Goal: Task Accomplishment & Management: Complete application form

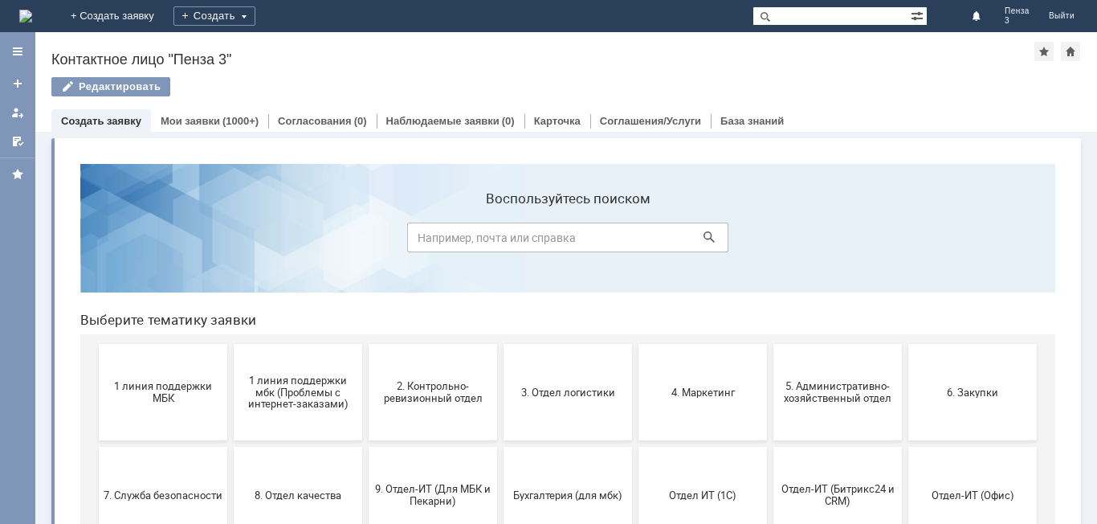
click at [100, 116] on link "Создать заявку" at bounding box center [101, 121] width 80 height 12
click at [101, 115] on link "Создать заявку" at bounding box center [101, 121] width 80 height 12
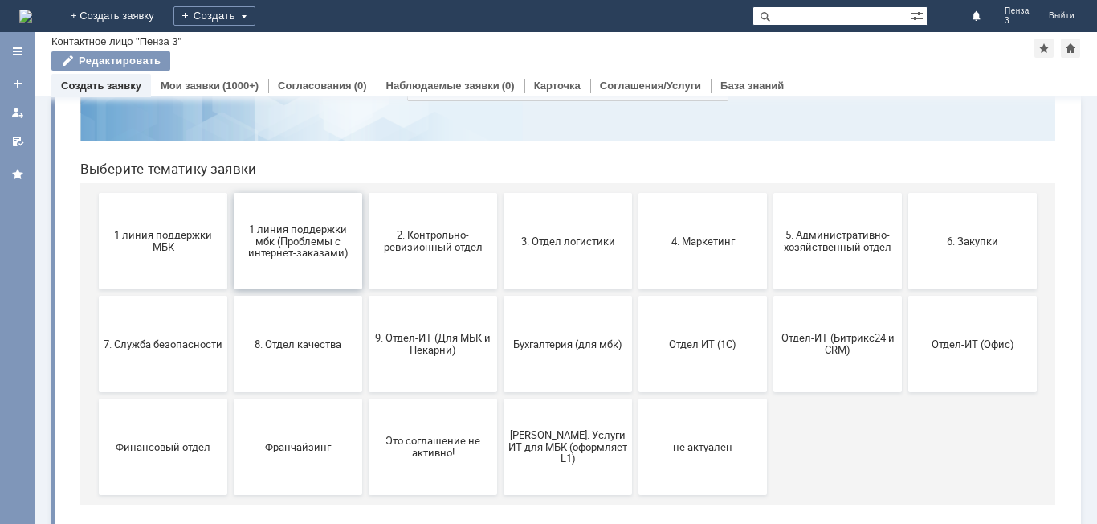
scroll to position [131, 0]
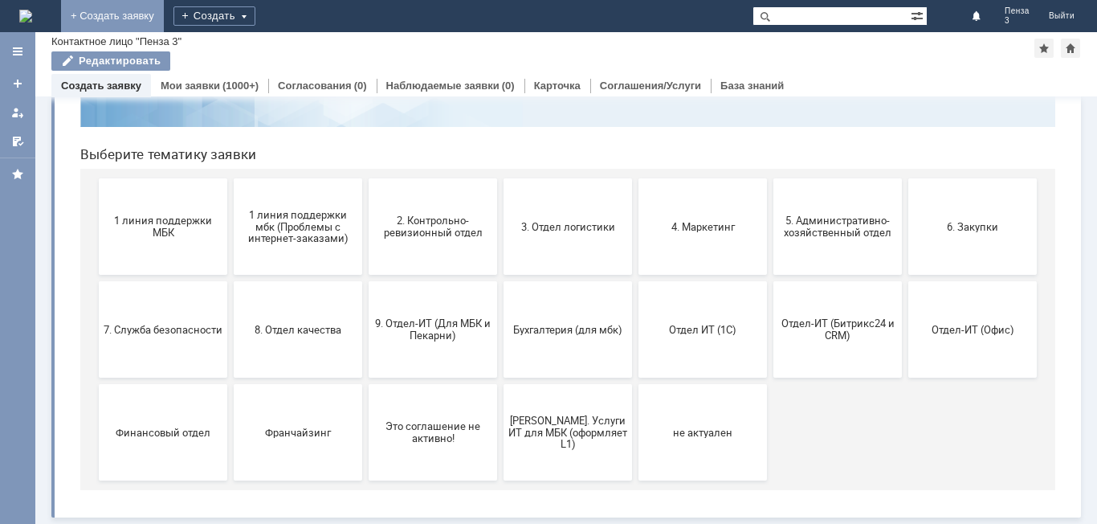
click at [164, 16] on link "+ Создать заявку" at bounding box center [112, 16] width 103 height 32
click at [164, 12] on link "+ Создать заявку" at bounding box center [112, 16] width 103 height 32
click at [255, 16] on div "Создать" at bounding box center [214, 15] width 82 height 19
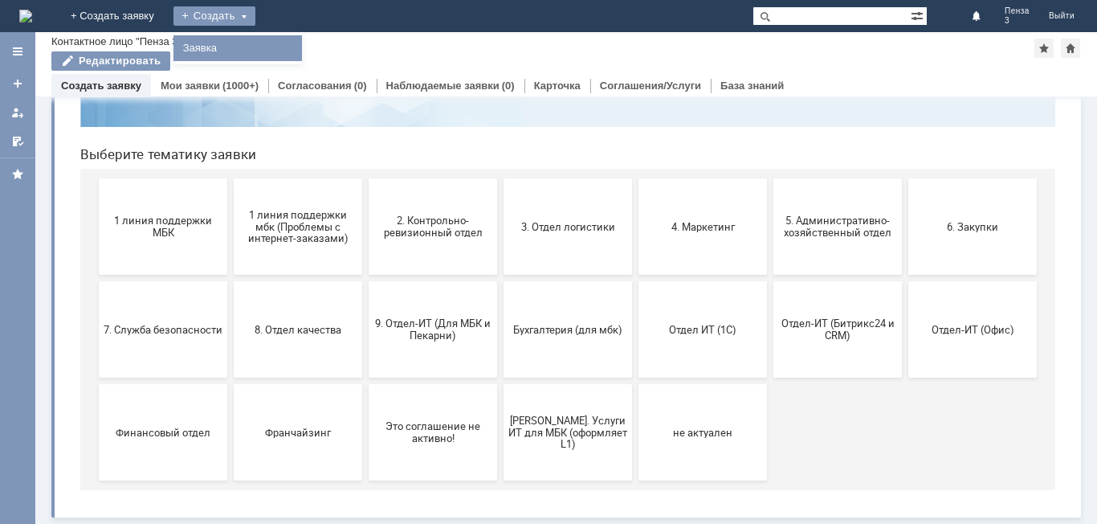
click at [302, 61] on div "Заявка" at bounding box center [237, 48] width 129 height 32
click at [255, 12] on div "Создать" at bounding box center [214, 15] width 82 height 19
click at [299, 49] on link "Заявка" at bounding box center [238, 48] width 122 height 19
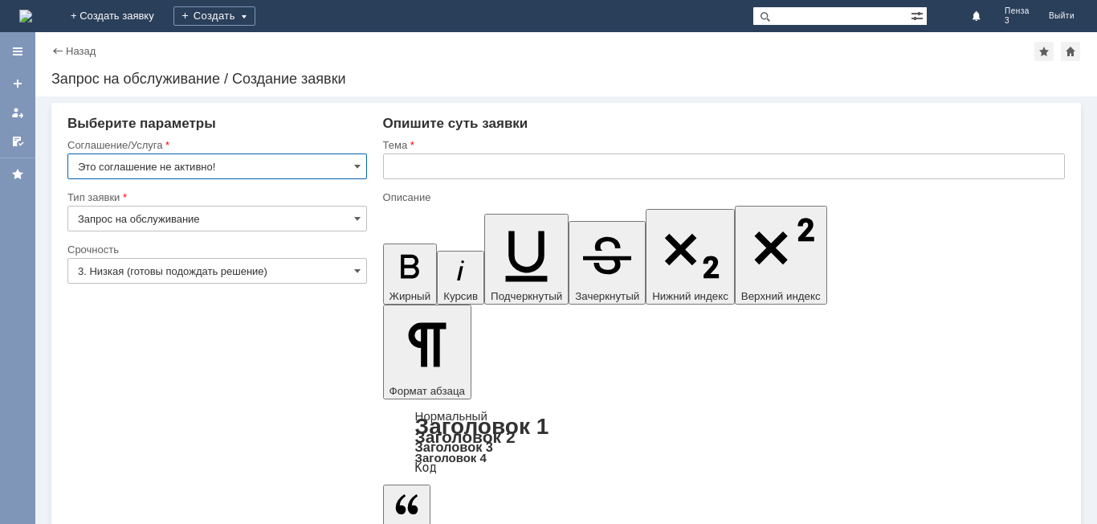
click at [295, 161] on input "Это соглашение не активно!" at bounding box center [217, 166] width 300 height 26
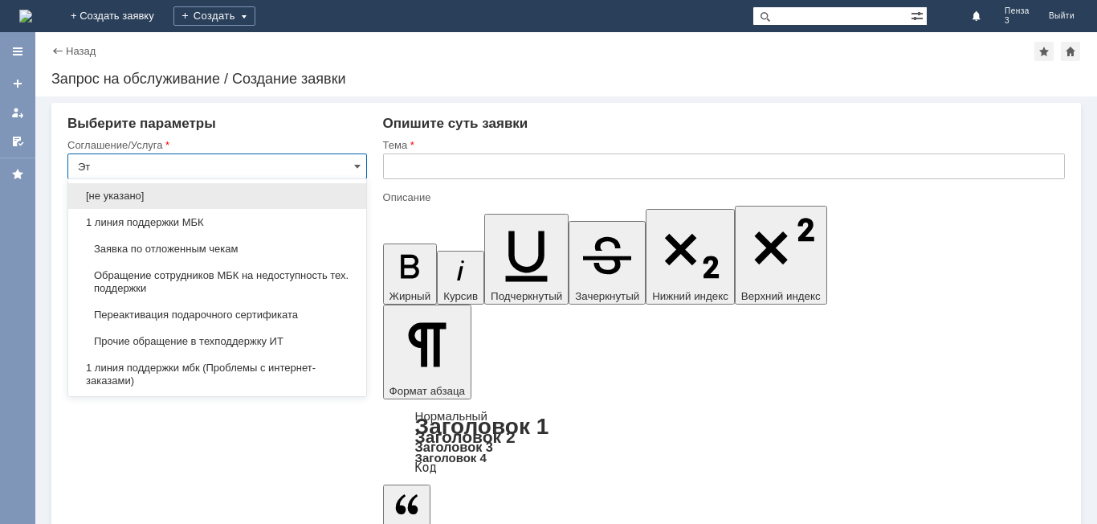
type input "[PERSON_NAME]"
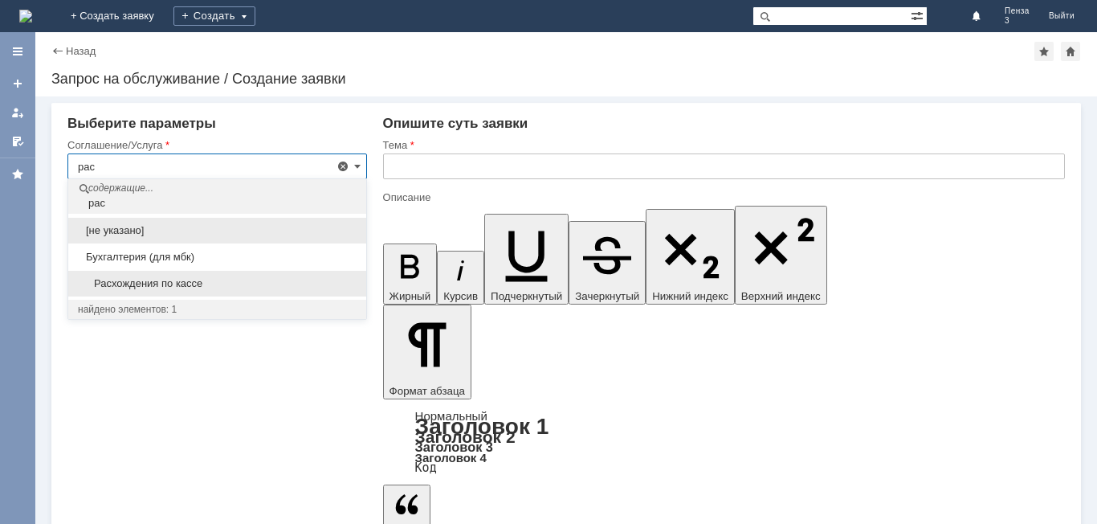
click at [135, 294] on div "Расхождения по кассе" at bounding box center [217, 284] width 298 height 26
type input "Расхождения по кассе"
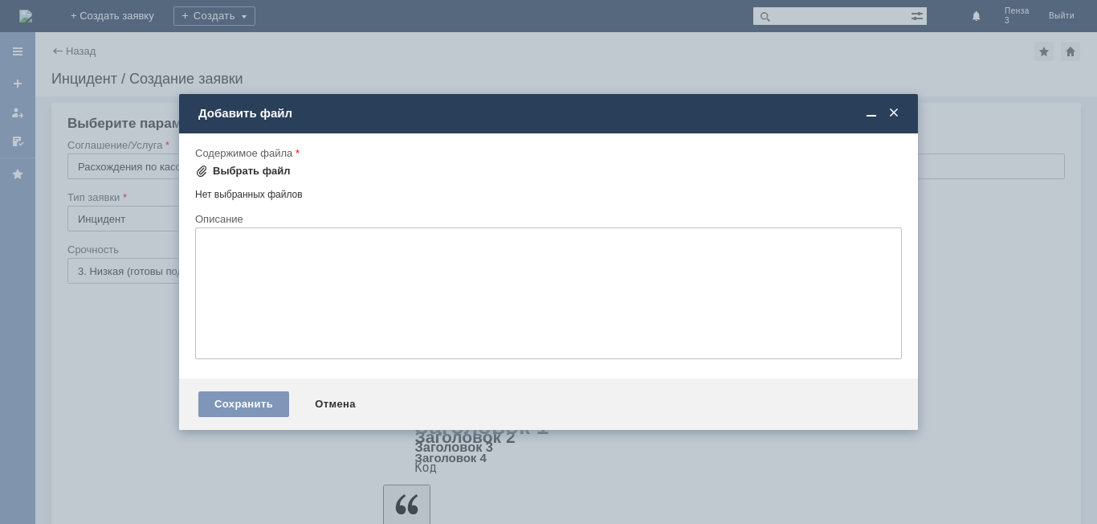
click at [208, 170] on div "Выбрать файл" at bounding box center [243, 171] width 96 height 13
click at [899, 117] on span at bounding box center [894, 113] width 16 height 14
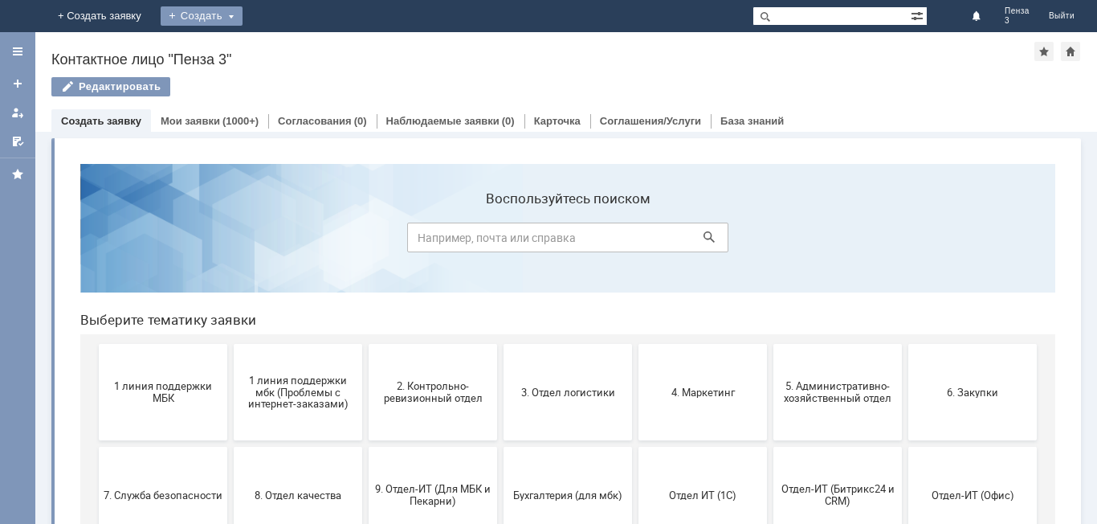
click at [243, 10] on div "Создать" at bounding box center [202, 15] width 82 height 19
click at [299, 40] on link "Заявка" at bounding box center [238, 48] width 122 height 19
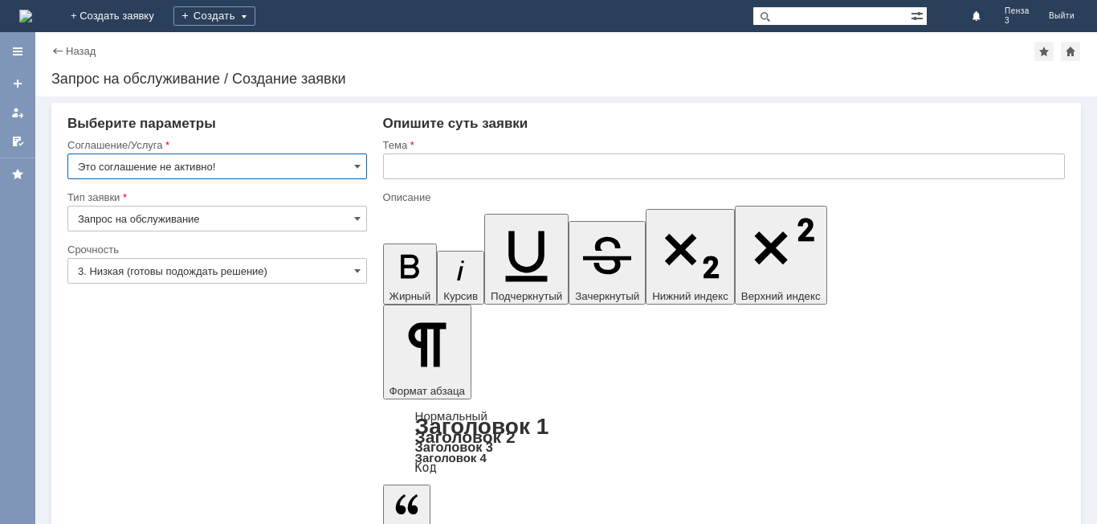
click at [349, 157] on input "Это соглашение не активно!" at bounding box center [217, 166] width 300 height 26
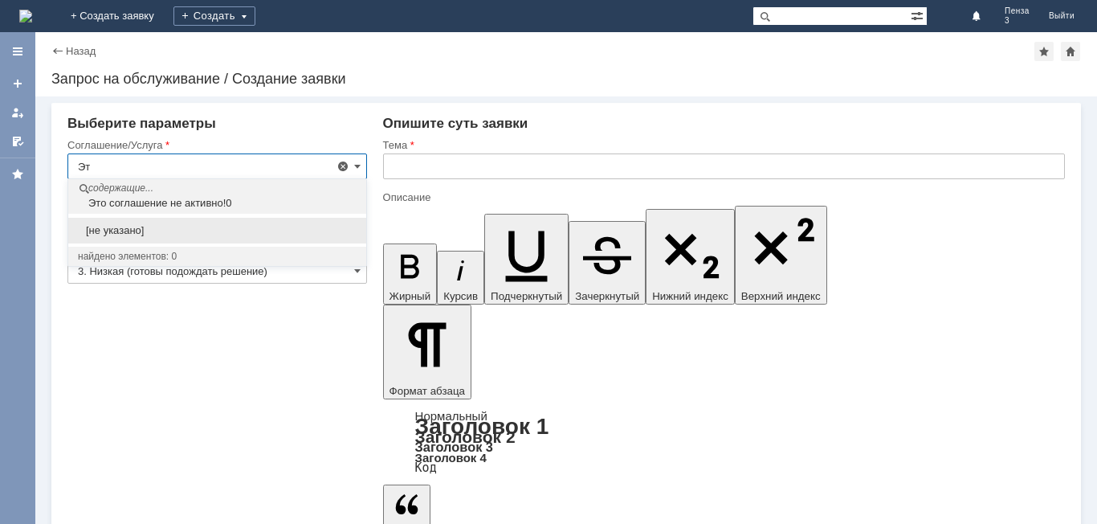
type input "[PERSON_NAME]"
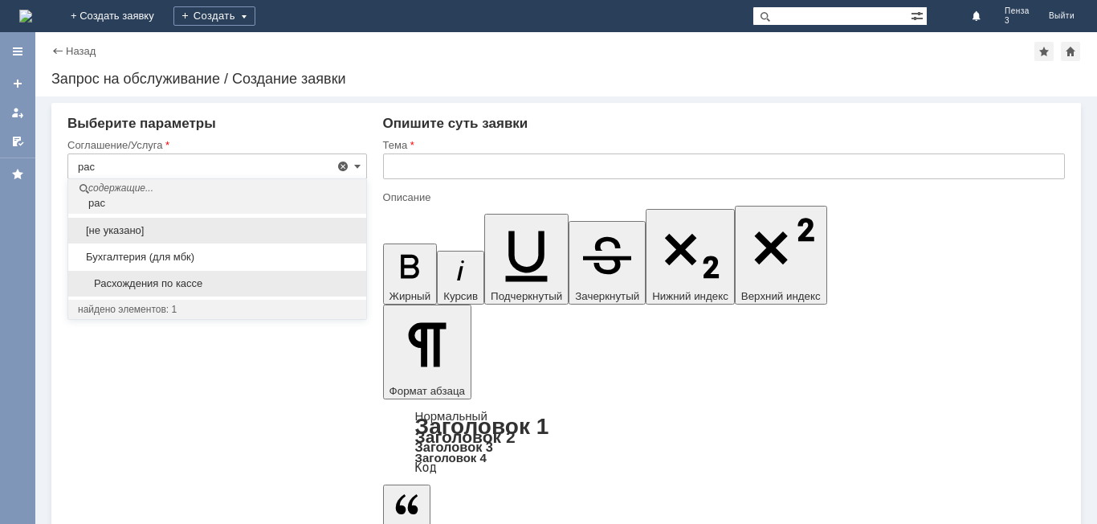
click at [198, 282] on span "Расхождения по кассе" at bounding box center [217, 283] width 279 height 13
type input "Расхождения по кассе"
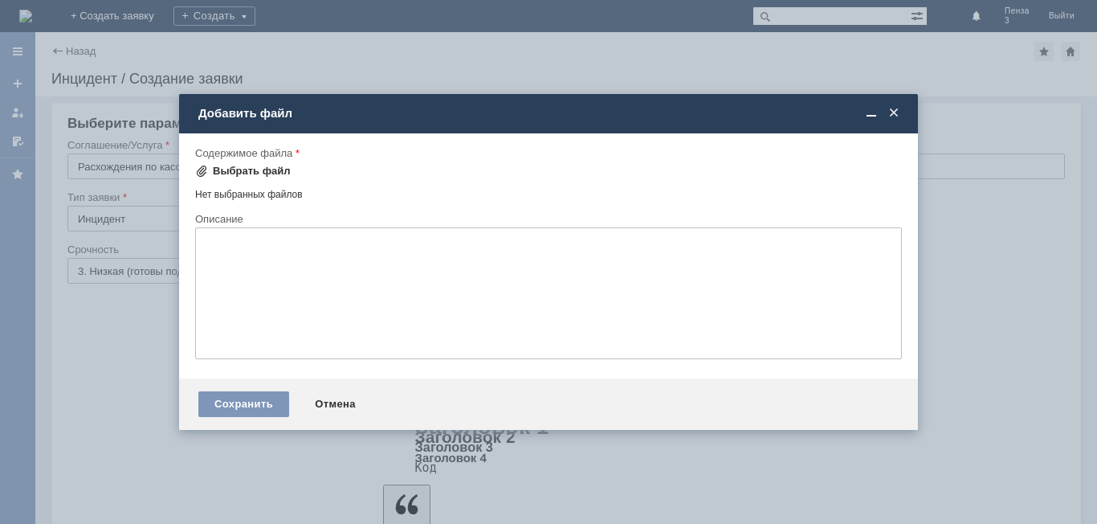
click at [201, 175] on span at bounding box center [201, 171] width 13 height 13
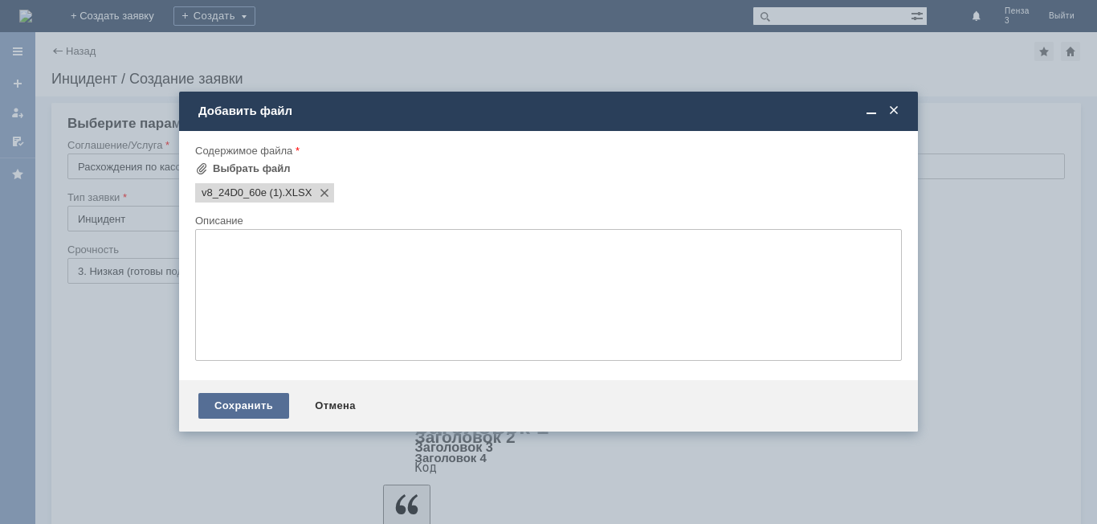
click at [266, 402] on div "Сохранить" at bounding box center [243, 406] width 91 height 26
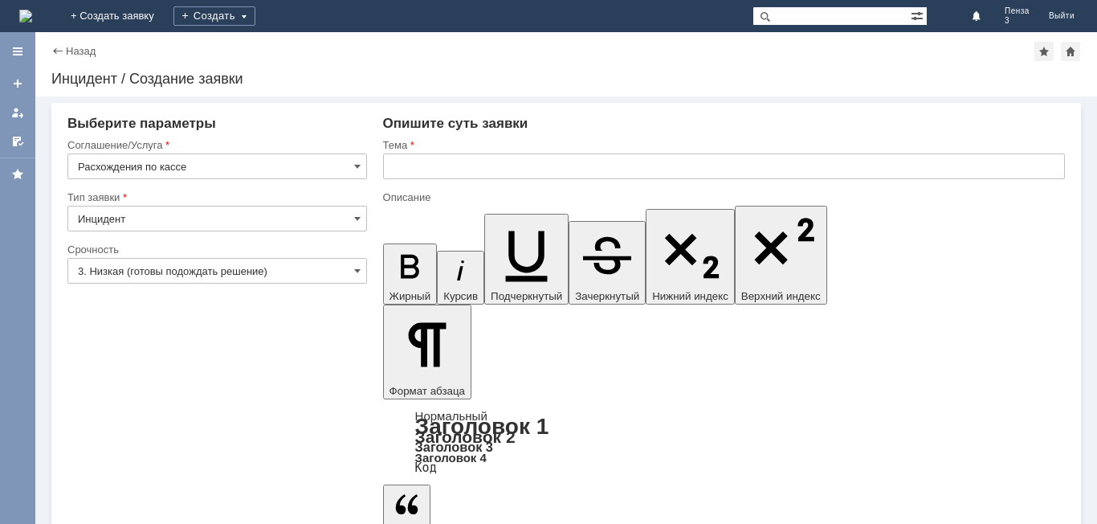
click at [348, 162] on input "Расхождения по кассе" at bounding box center [217, 166] width 300 height 26
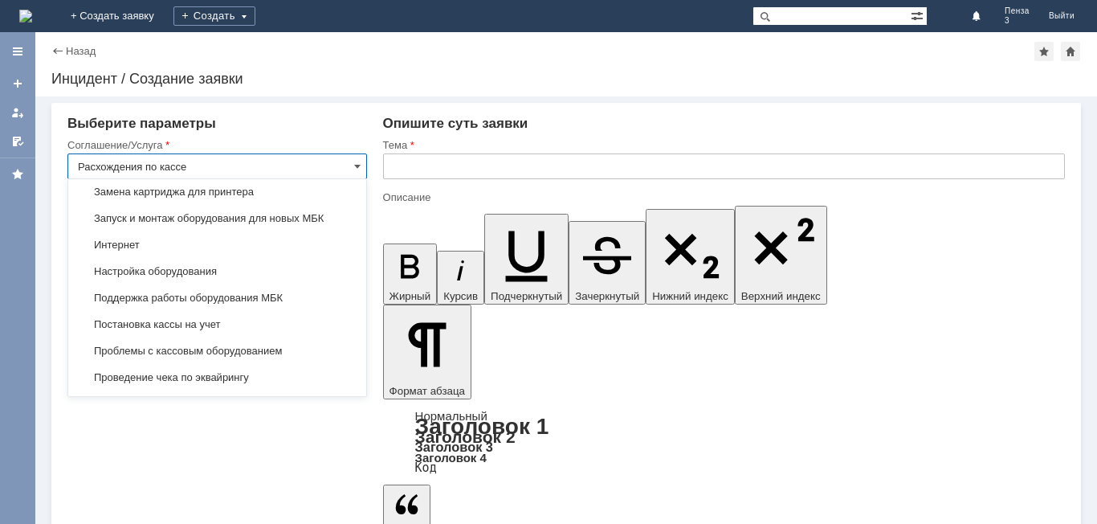
scroll to position [1660, 0]
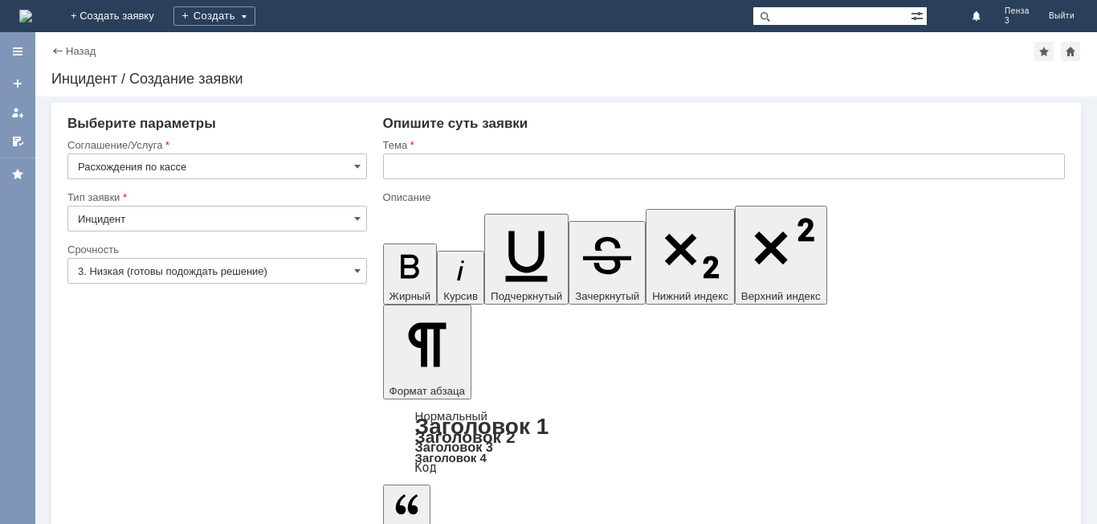
type input "Расхождения по кассе"
click at [361, 169] on input "Расхождения по кассе" at bounding box center [217, 166] width 300 height 26
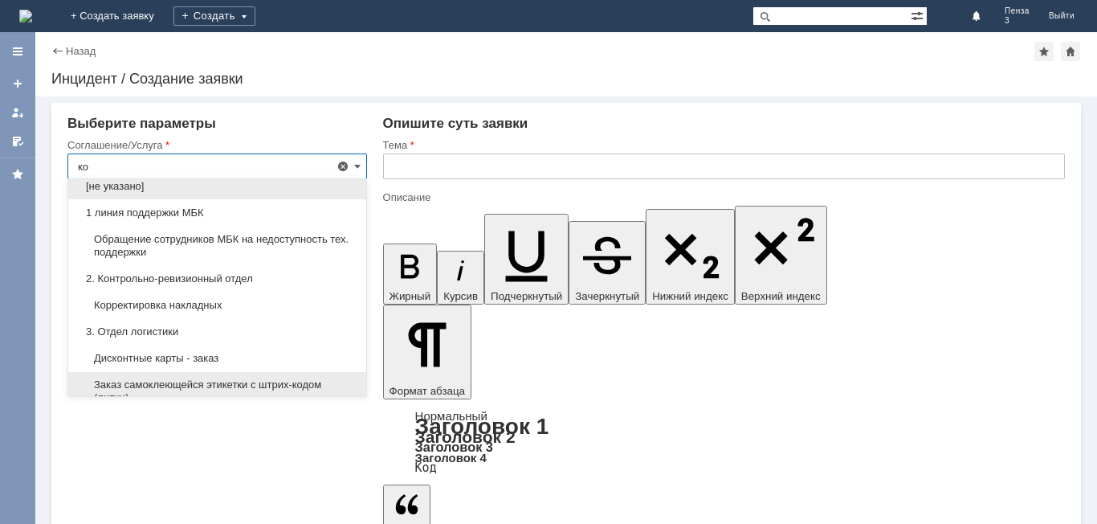
scroll to position [80, 0]
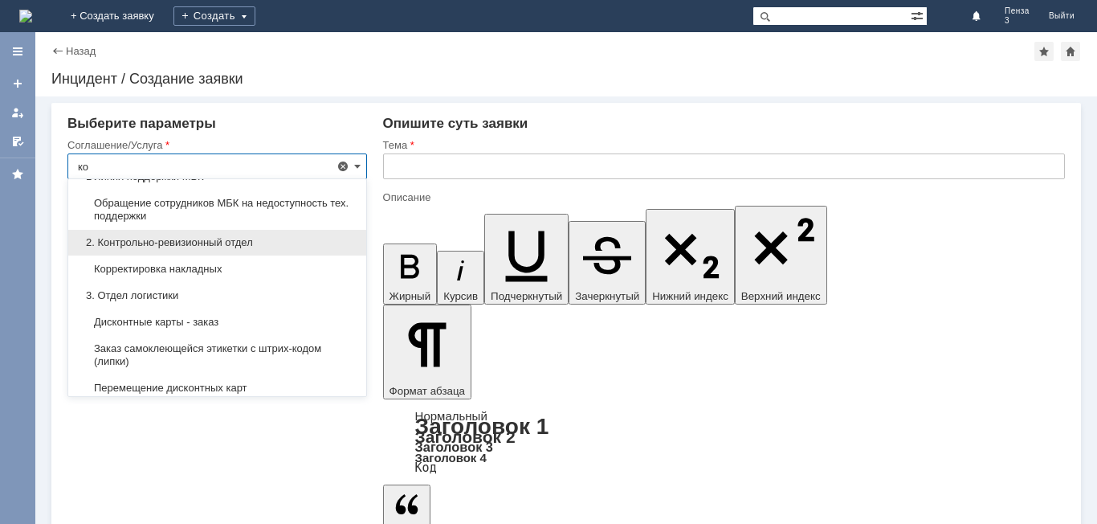
click at [235, 239] on span "2. Контрольно-ревизионный отдел" at bounding box center [217, 242] width 279 height 13
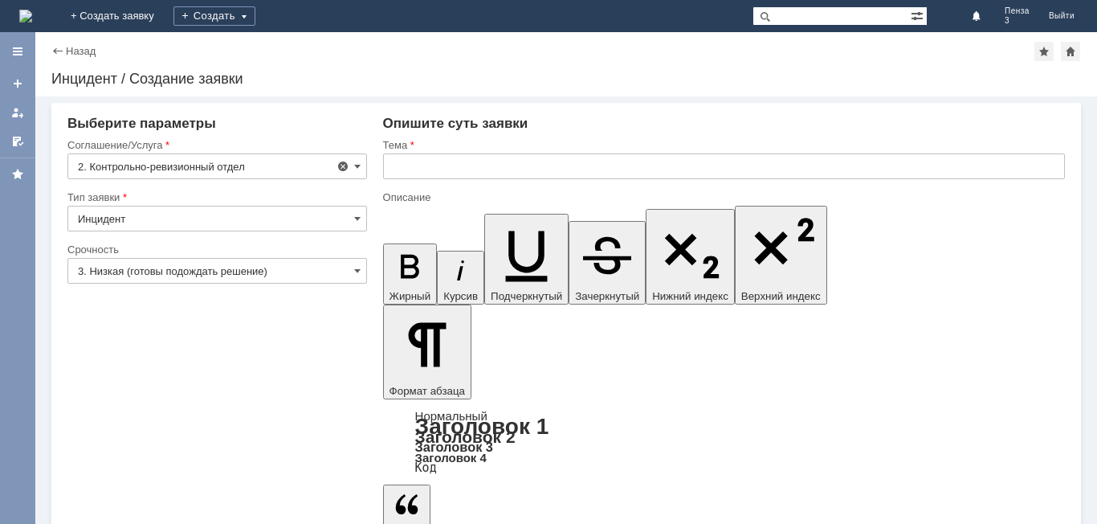
type input "2. Контрольно-ревизионный отдел"
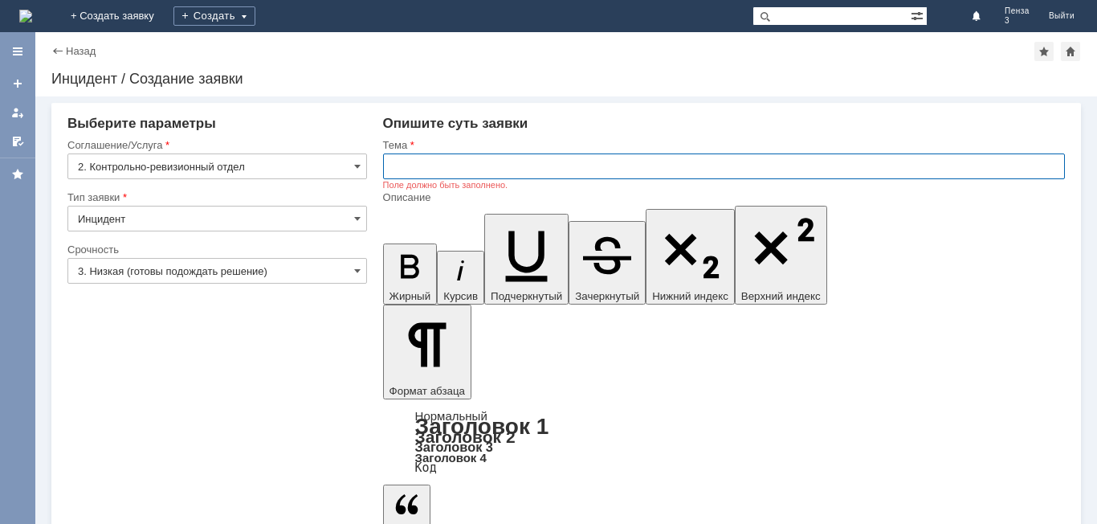
click at [402, 158] on input "text" at bounding box center [724, 166] width 682 height 26
type input "расхождению по товару"
